Goal: Find specific page/section: Find specific page/section

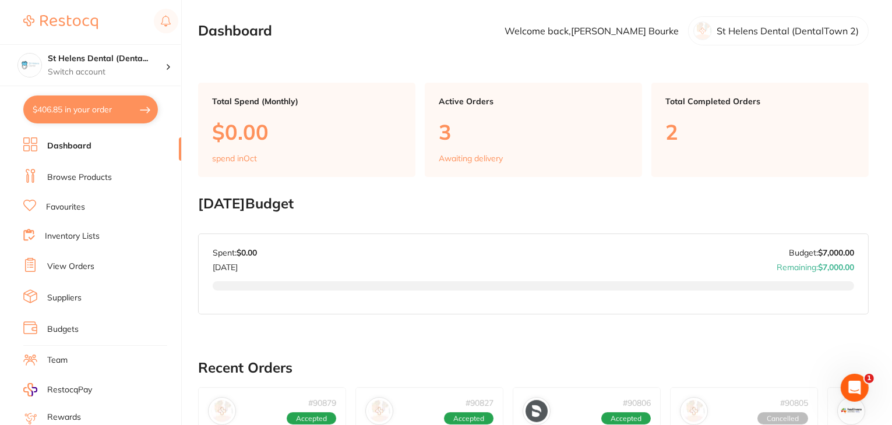
click at [63, 111] on button "$406.85 in your order" at bounding box center [90, 110] width 135 height 28
checkbox input "true"
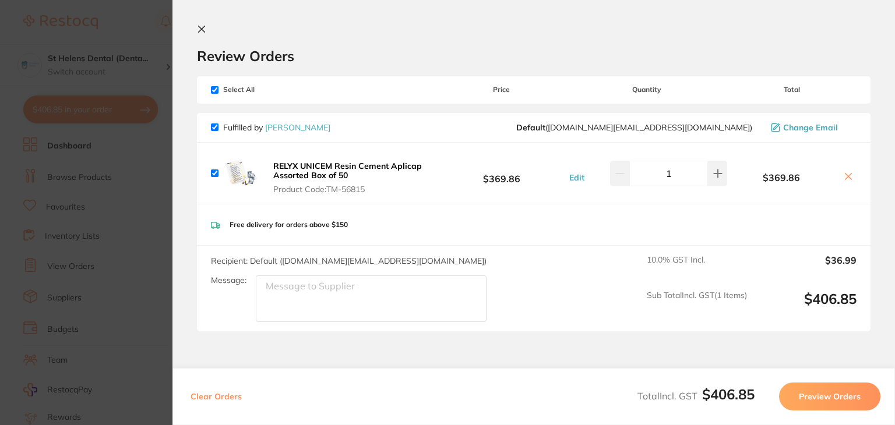
click at [198, 25] on icon at bounding box center [201, 28] width 9 height 9
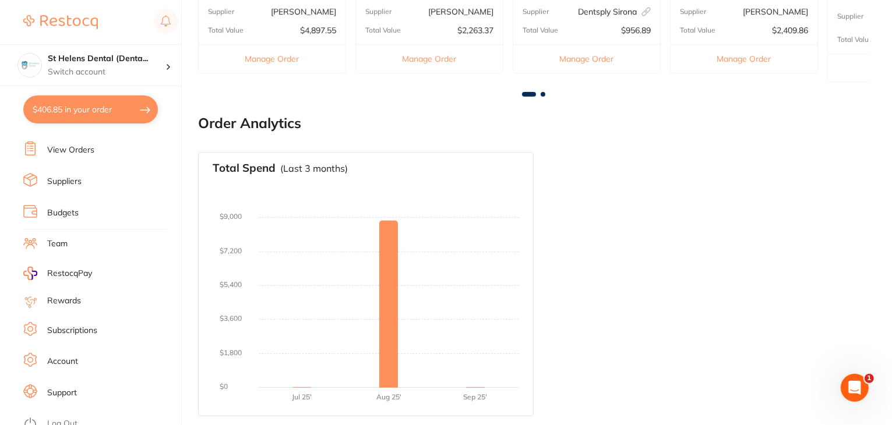
scroll to position [117, 0]
click at [55, 418] on link "Log Out" at bounding box center [62, 424] width 30 height 12
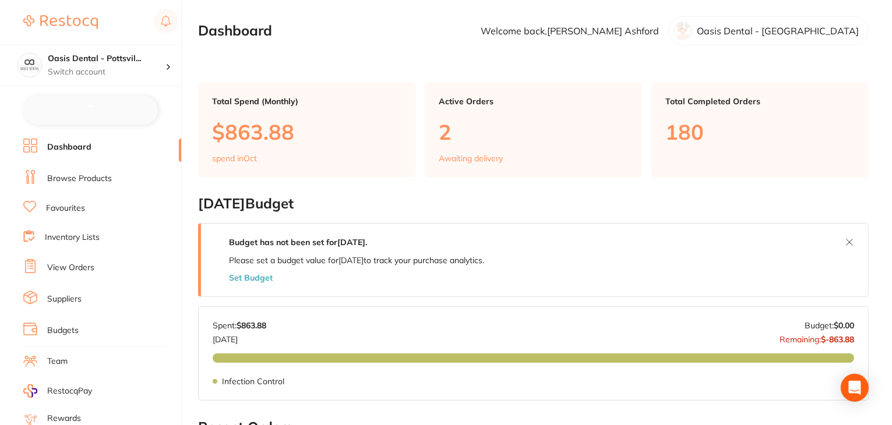
checkbox input "false"
click at [63, 203] on link "Favourites" at bounding box center [65, 208] width 39 height 12
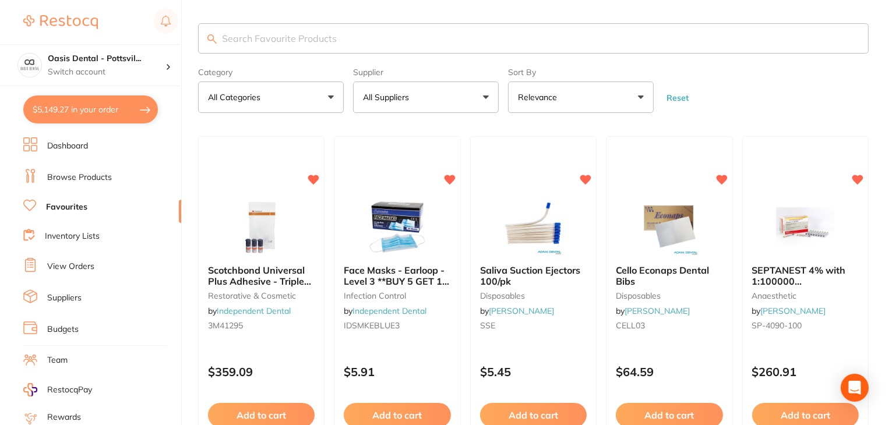
click at [423, 107] on button "All Suppliers" at bounding box center [426, 97] width 146 height 31
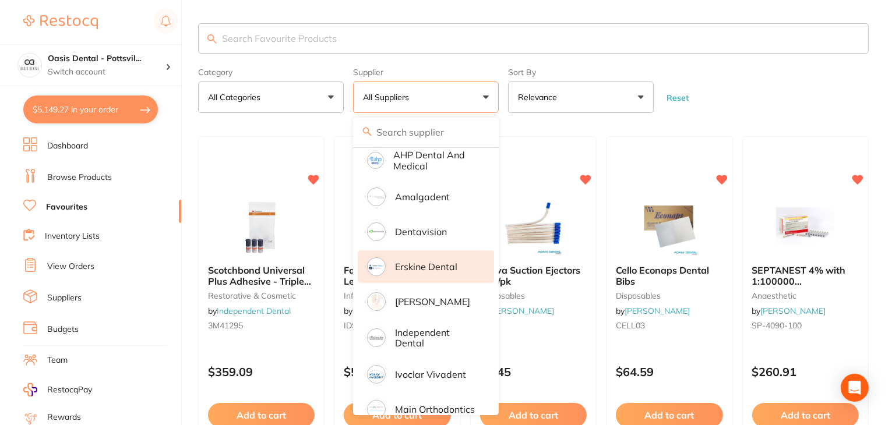
scroll to position [117, 0]
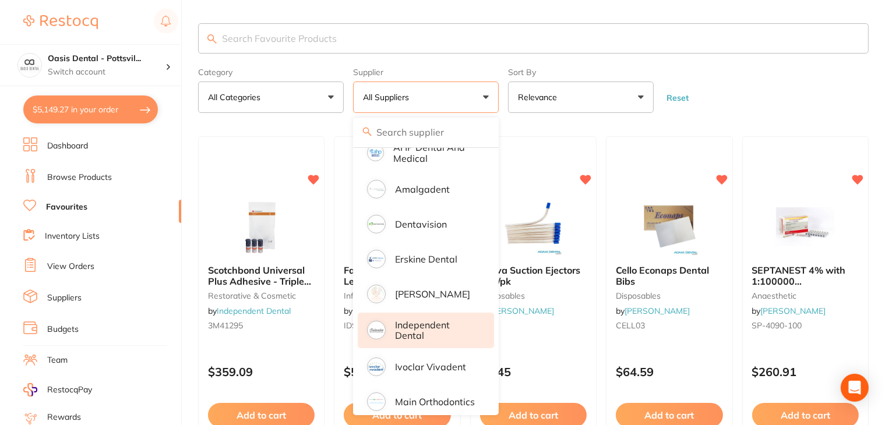
click at [417, 332] on p "Independent Dental" at bounding box center [436, 331] width 83 height 22
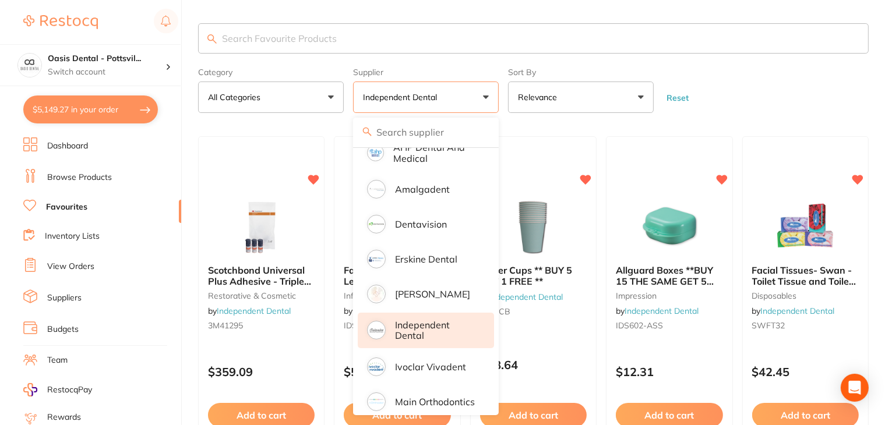
click at [446, 45] on input "search" at bounding box center [533, 38] width 671 height 30
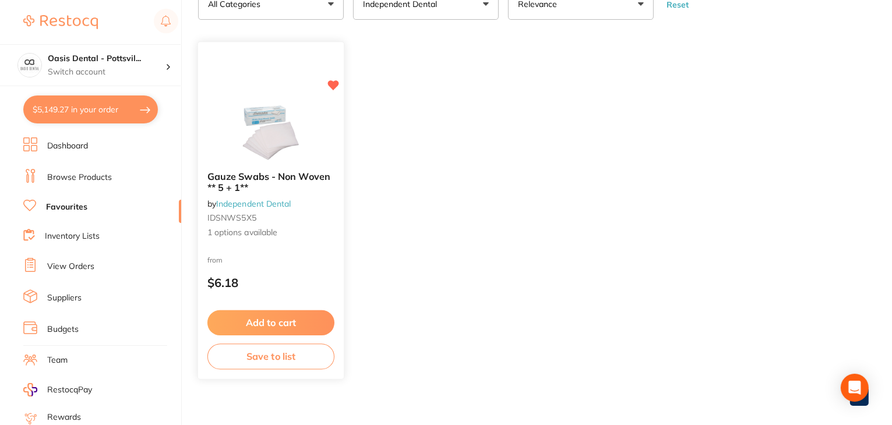
scroll to position [107, 0]
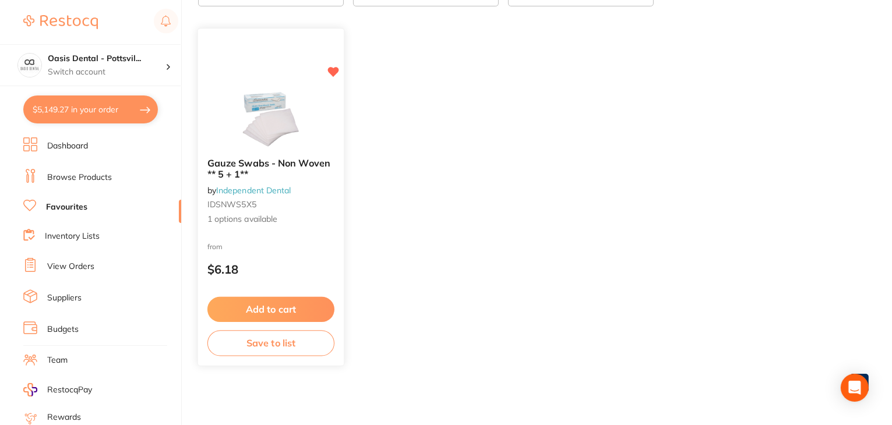
type input "7.5"
click at [274, 221] on span "1 options available" at bounding box center [270, 220] width 127 height 12
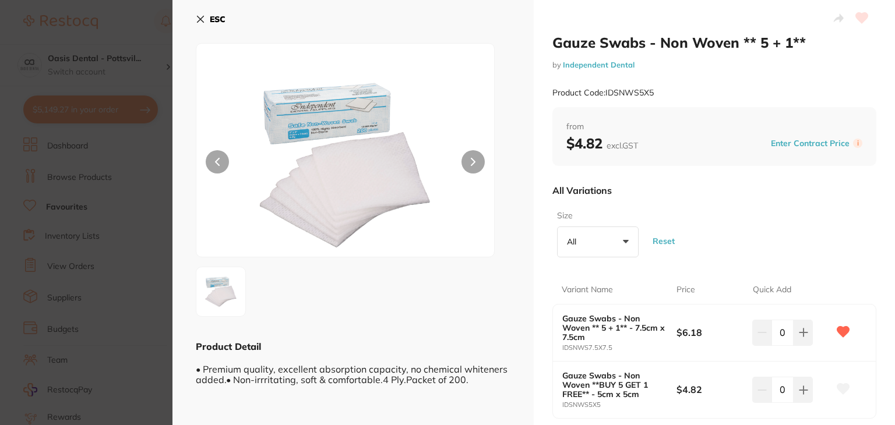
click at [199, 19] on icon at bounding box center [201, 19] width 6 height 6
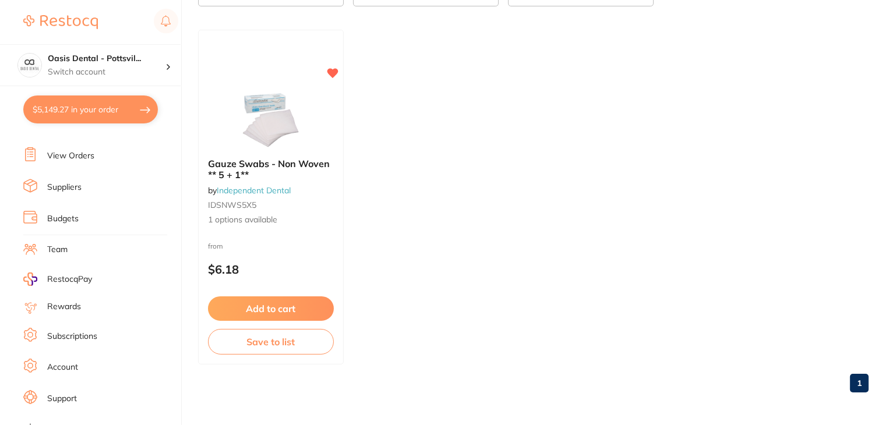
scroll to position [117, 0]
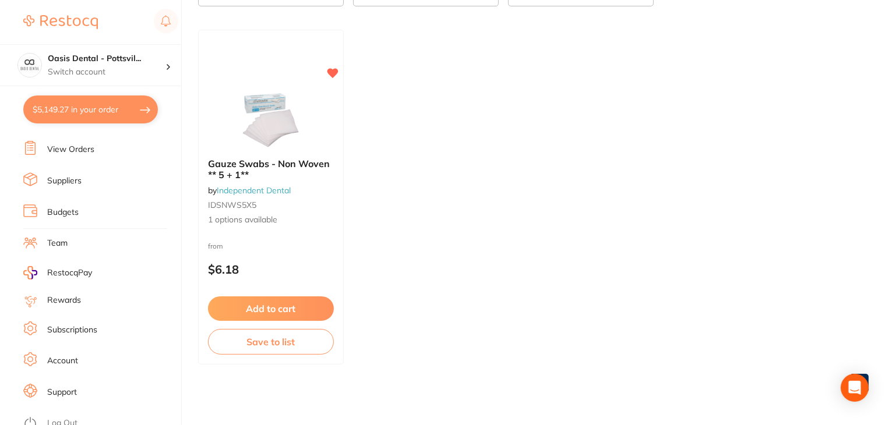
click at [66, 418] on link "Log Out" at bounding box center [62, 424] width 30 height 12
